Goal: Task Accomplishment & Management: Manage account settings

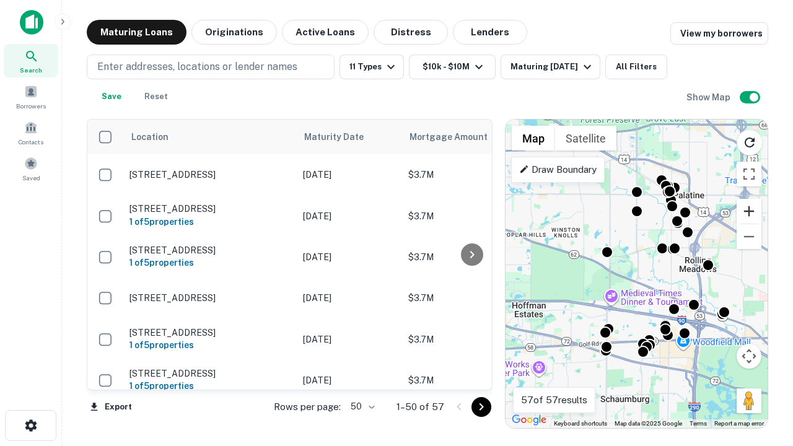
click at [749, 211] on button "Zoom in" at bounding box center [748, 211] width 25 height 25
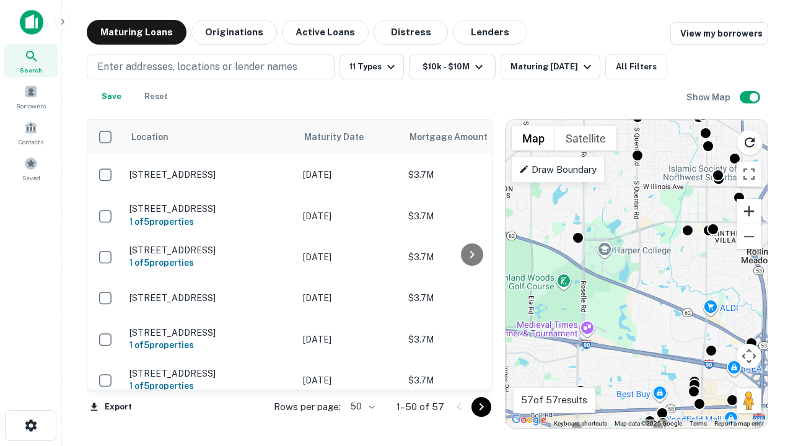
click at [749, 211] on button "Zoom in" at bounding box center [748, 211] width 25 height 25
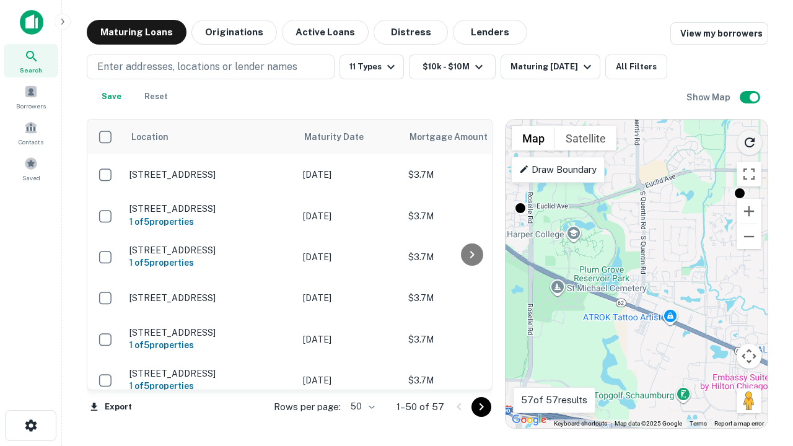
click at [749, 140] on icon "Reload search area" at bounding box center [749, 142] width 15 height 15
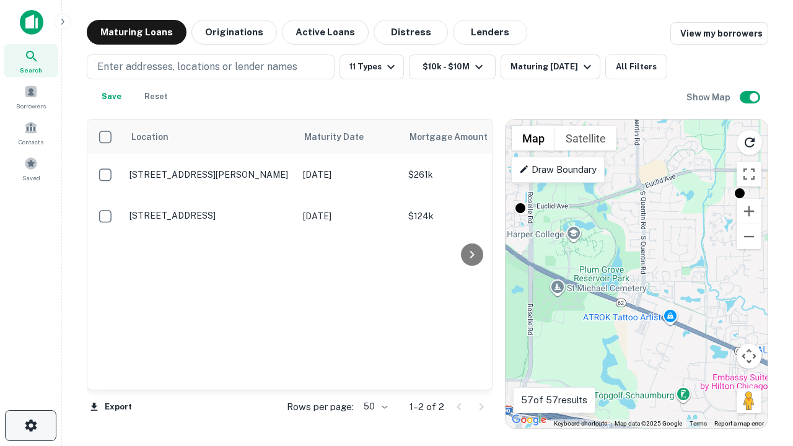
click at [30, 425] on icon "button" at bounding box center [31, 425] width 15 height 15
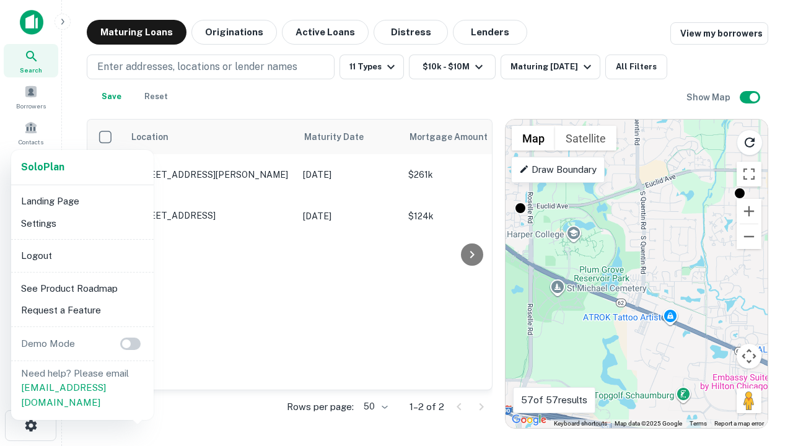
click at [82, 255] on li "Logout" at bounding box center [82, 256] width 133 height 22
